Goal: Task Accomplishment & Management: Use online tool/utility

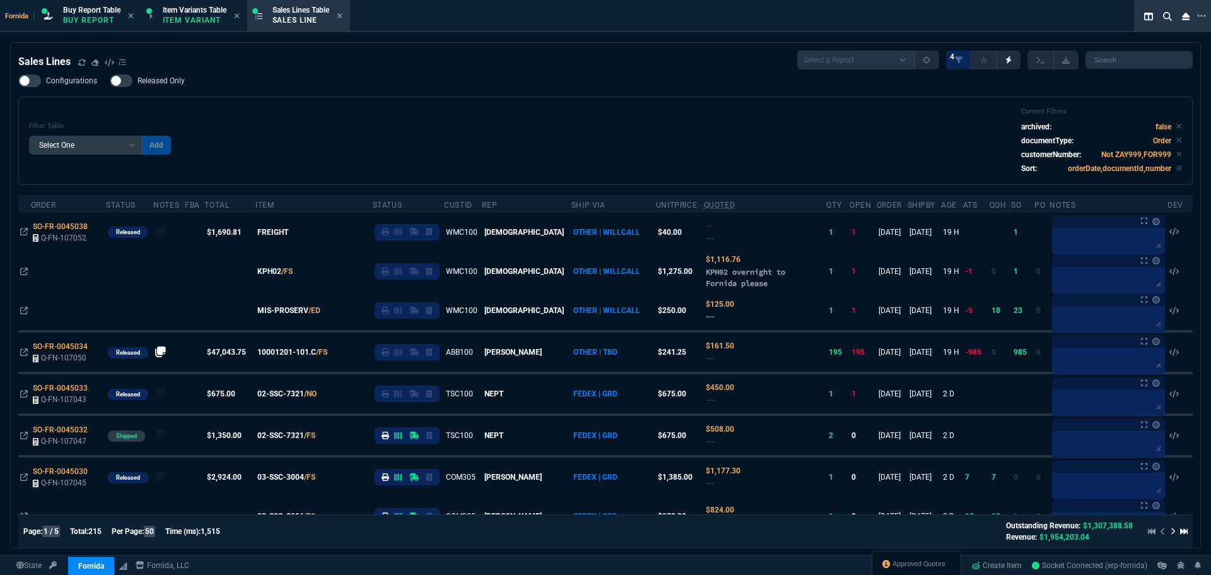
select select "1: BROV"
select select
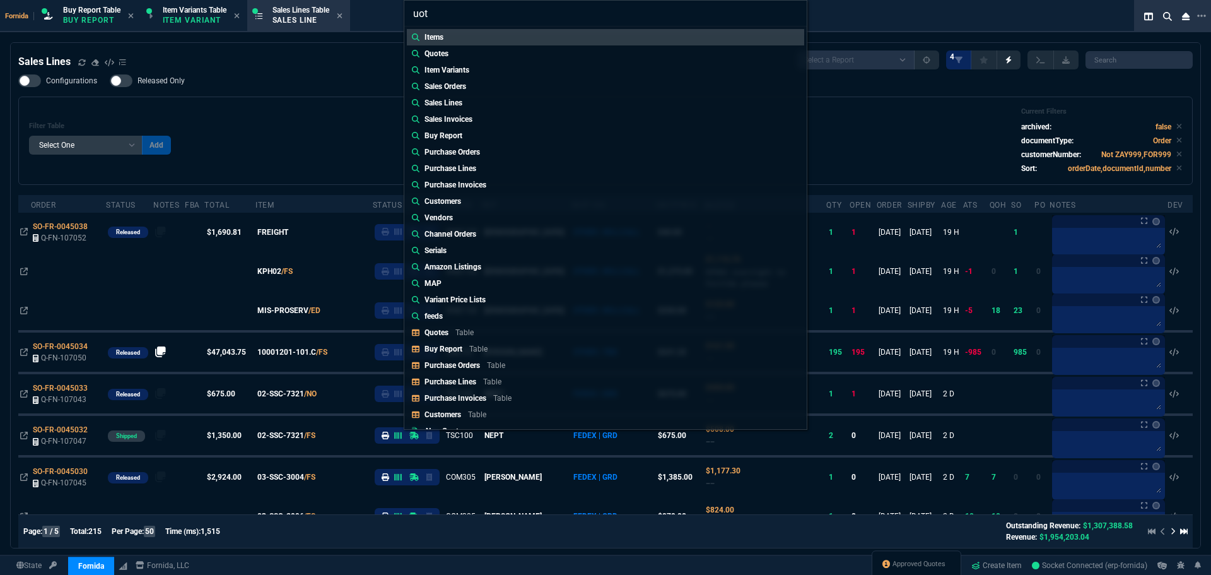
type input "uote"
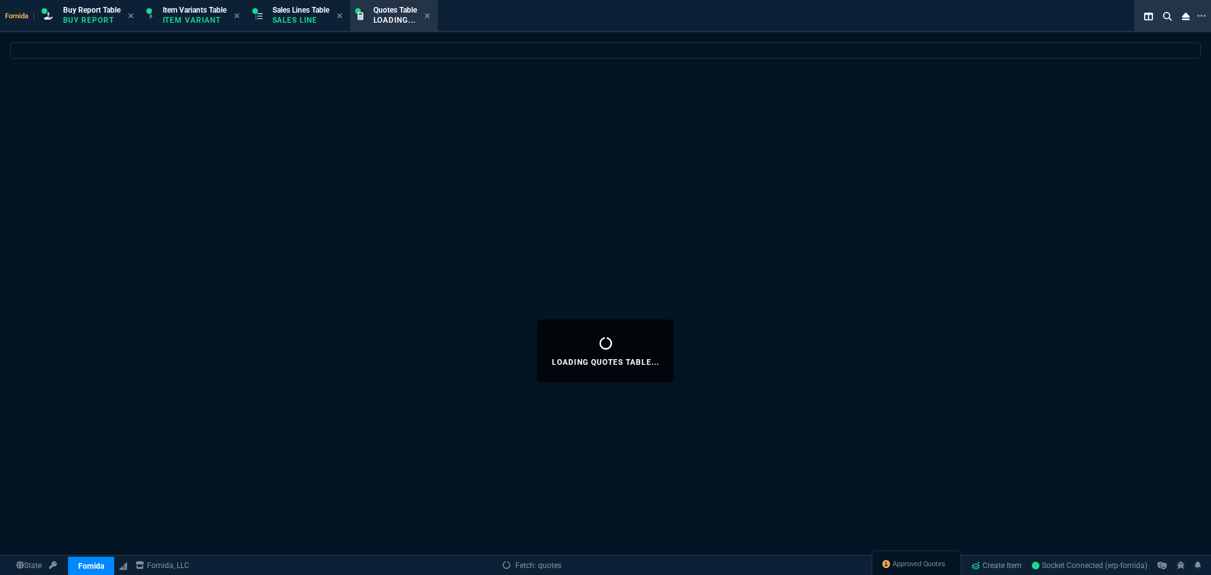
select select
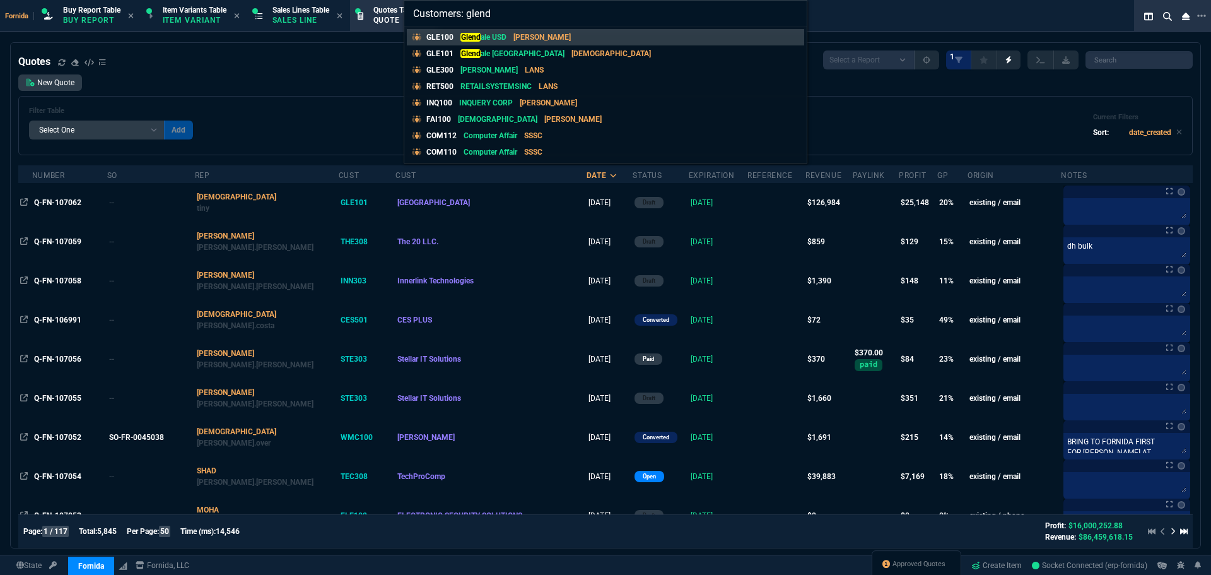
type input "Customers: glend"
click at [512, 52] on p "[GEOGRAPHIC_DATA]" at bounding box center [512, 53] width 104 height 11
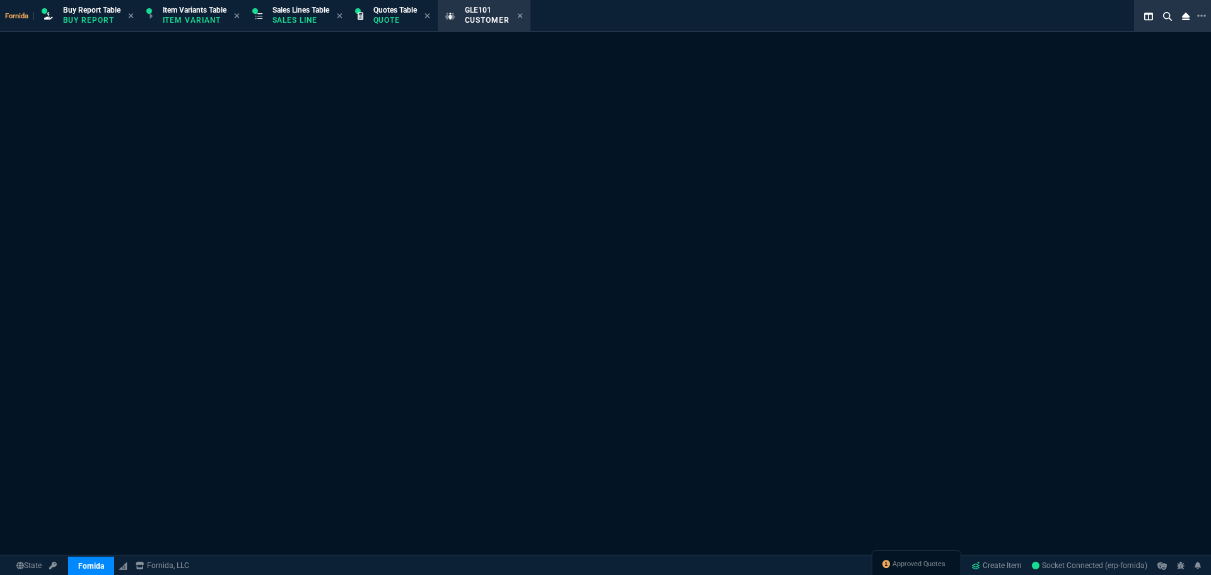
select select "1: quotes"
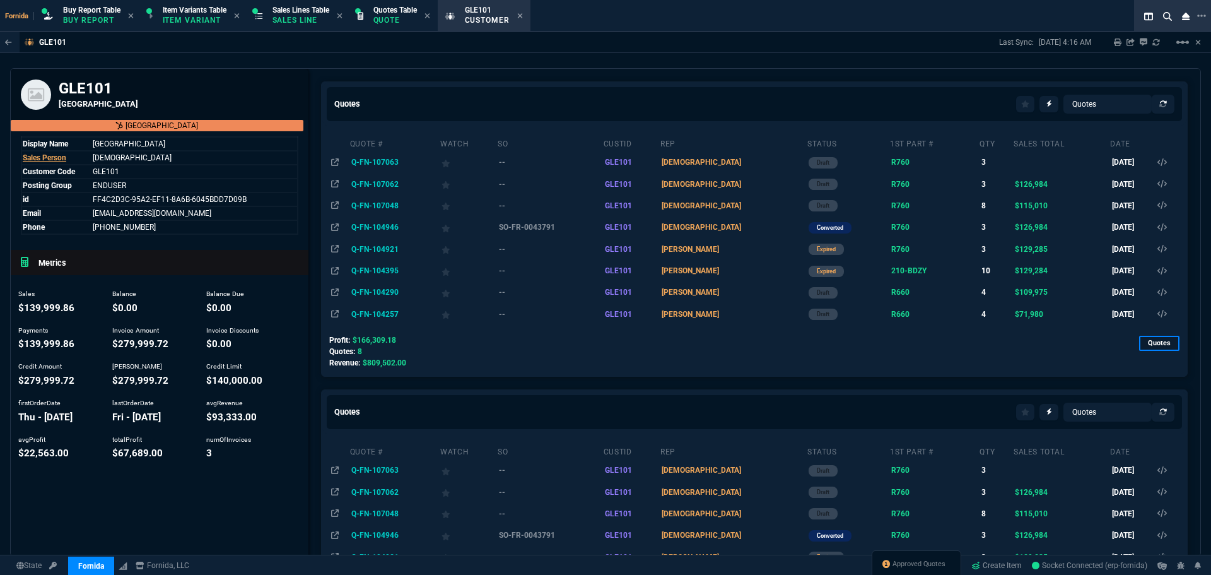
drag, startPoint x: 391, startPoint y: 209, endPoint x: 451, endPoint y: 231, distance: 63.8
click at [391, 209] on td "Q-FN-107048" at bounding box center [394, 205] width 90 height 21
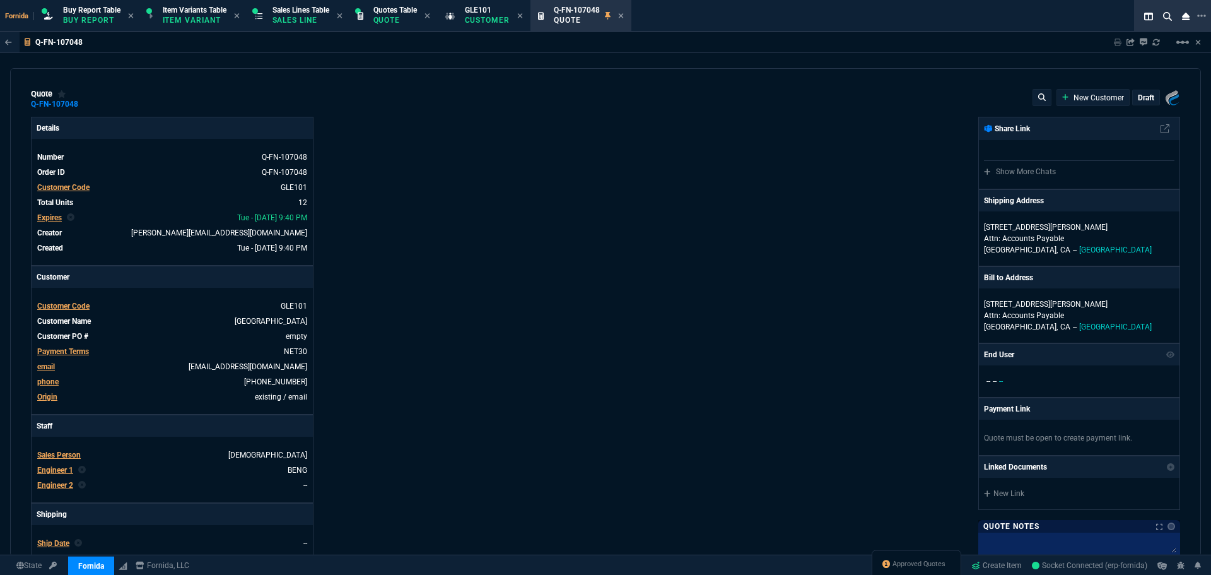
type input "0"
type input "25"
type input "2360"
type input "24"
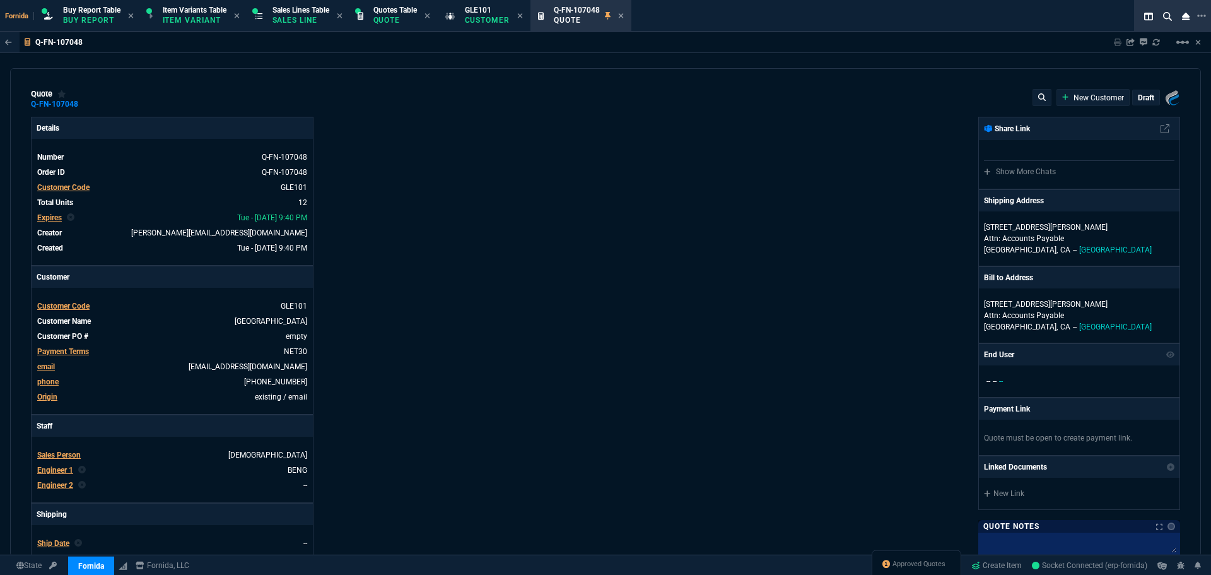
type input "2857"
type input "72"
click at [84, 107] on icon at bounding box center [86, 104] width 7 height 8
drag, startPoint x: 307, startPoint y: 10, endPoint x: 462, endPoint y: 33, distance: 156.9
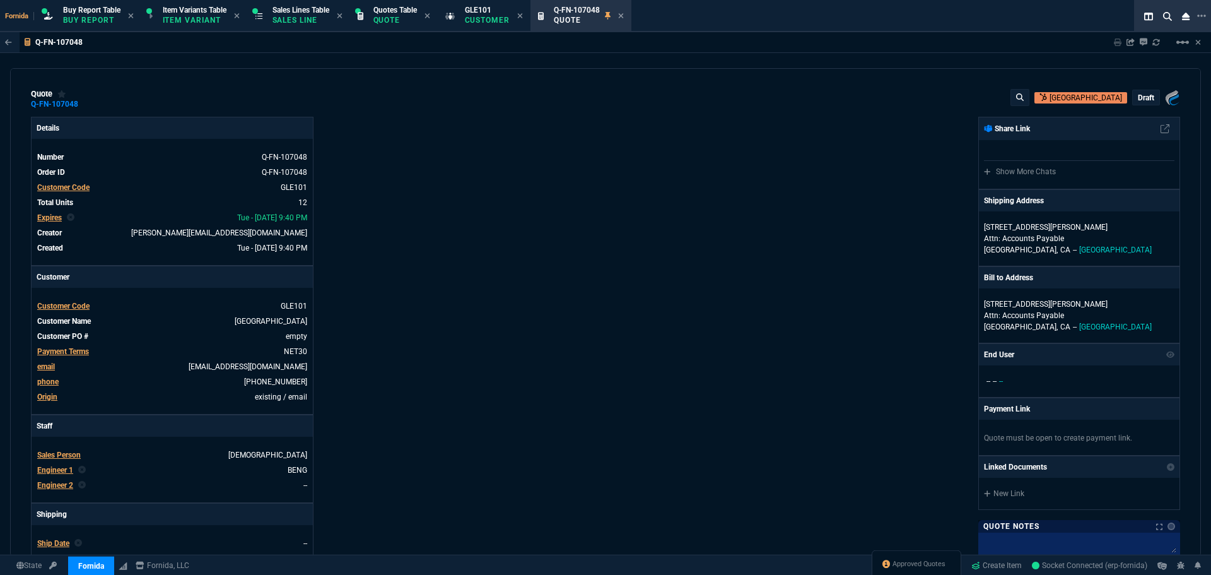
click at [307, 10] on span "Sales Lines Table" at bounding box center [300, 10] width 57 height 9
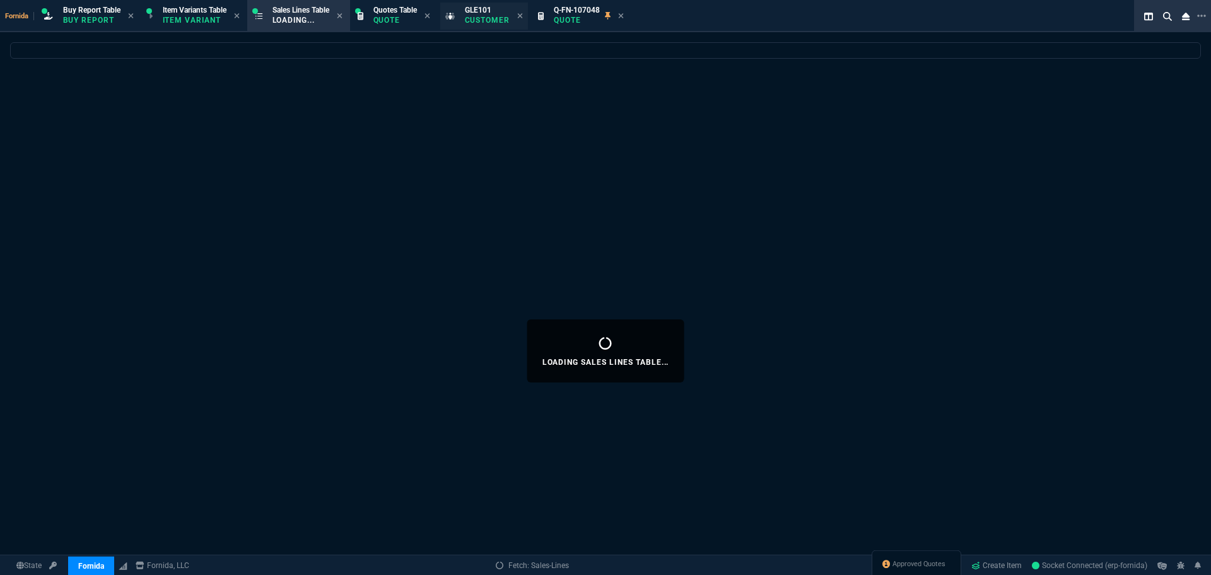
click at [429, 18] on icon at bounding box center [426, 15] width 5 height 5
click at [435, 18] on icon at bounding box center [432, 16] width 6 height 8
click at [443, 15] on icon at bounding box center [441, 16] width 6 height 8
select select
